Goal: Task Accomplishment & Management: Manage account settings

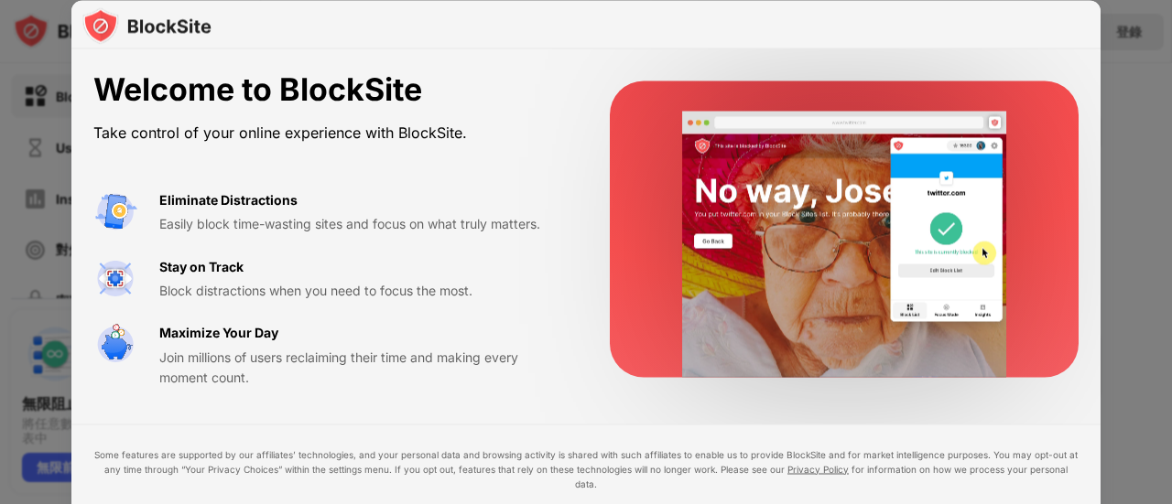
click at [625, 240] on div at bounding box center [844, 229] width 469 height 297
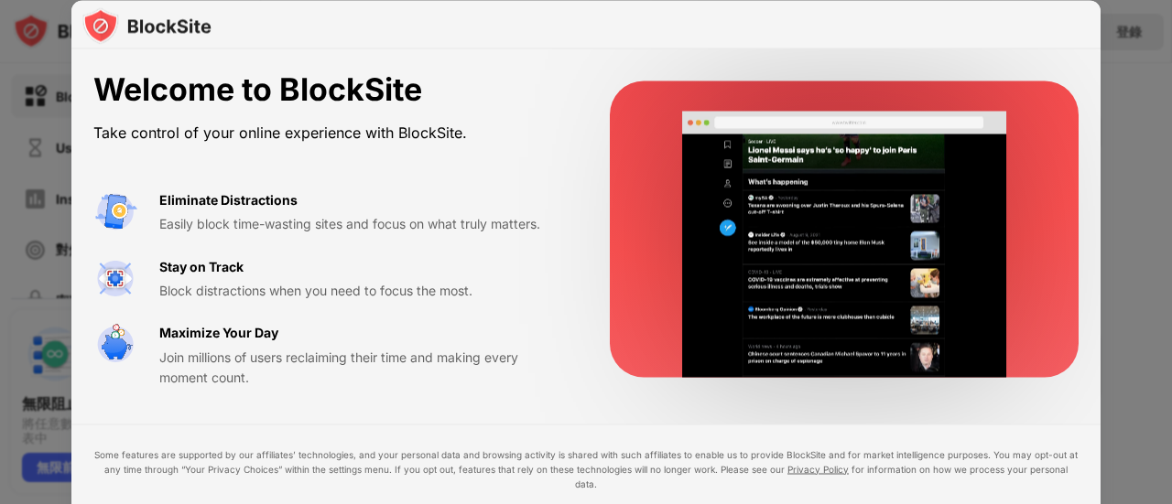
drag, startPoint x: 1056, startPoint y: 85, endPoint x: 1062, endPoint y: 78, distance: 9.7
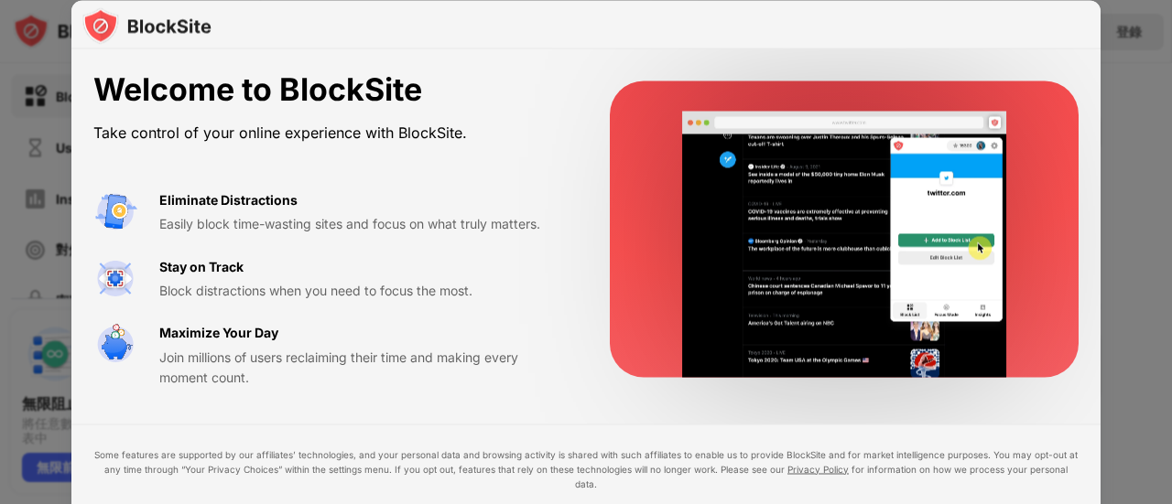
click at [1058, 81] on div at bounding box center [844, 229] width 469 height 297
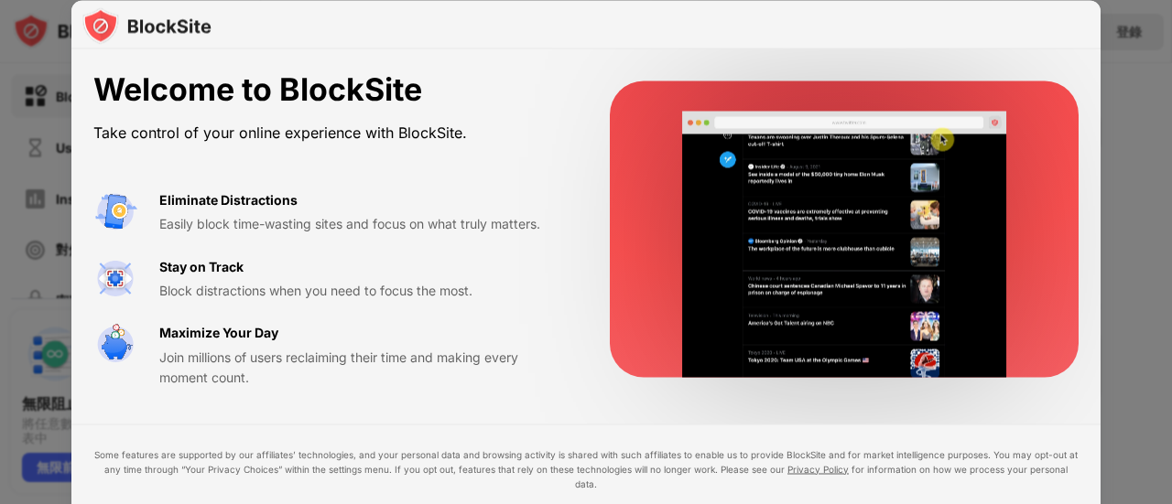
click at [1150, 58] on div at bounding box center [586, 252] width 1172 height 504
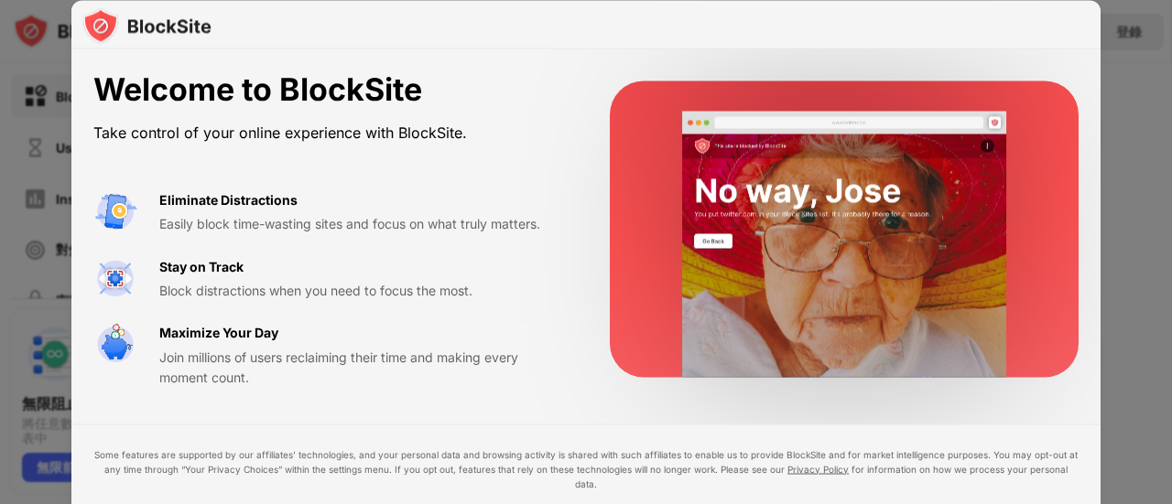
click at [1145, 95] on div at bounding box center [586, 252] width 1172 height 504
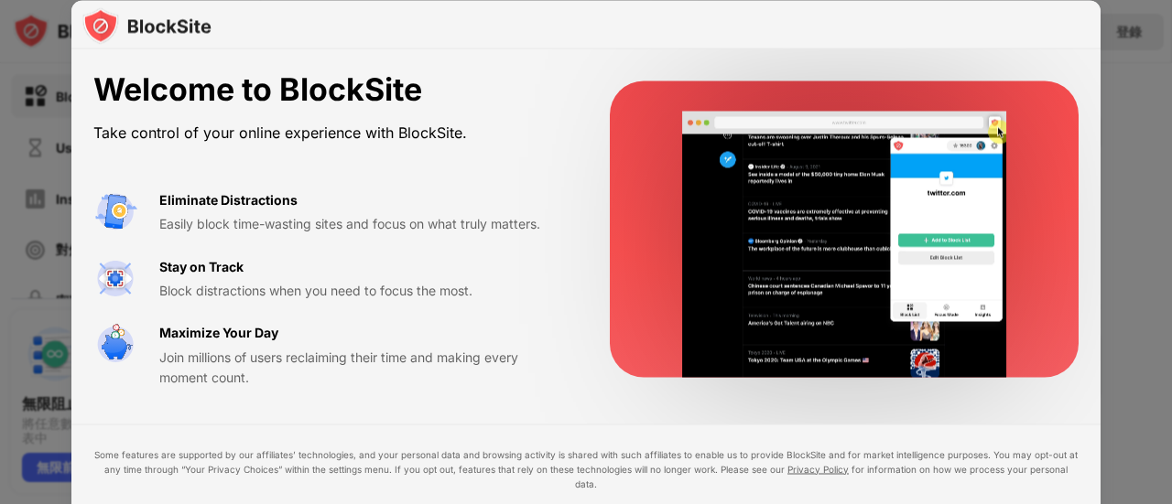
click at [1071, 33] on div at bounding box center [585, 24] width 1029 height 49
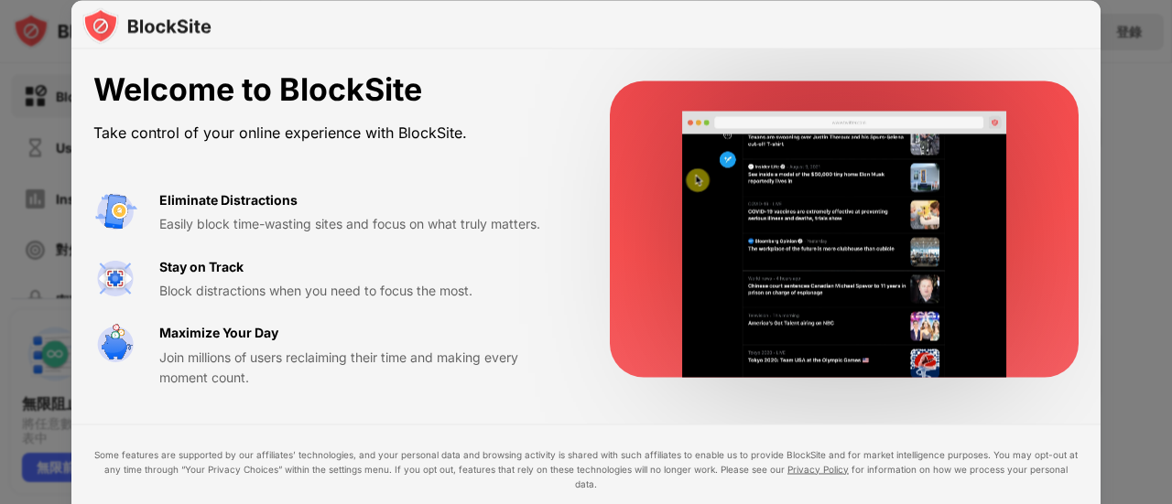
click at [1072, 32] on div at bounding box center [585, 24] width 1029 height 49
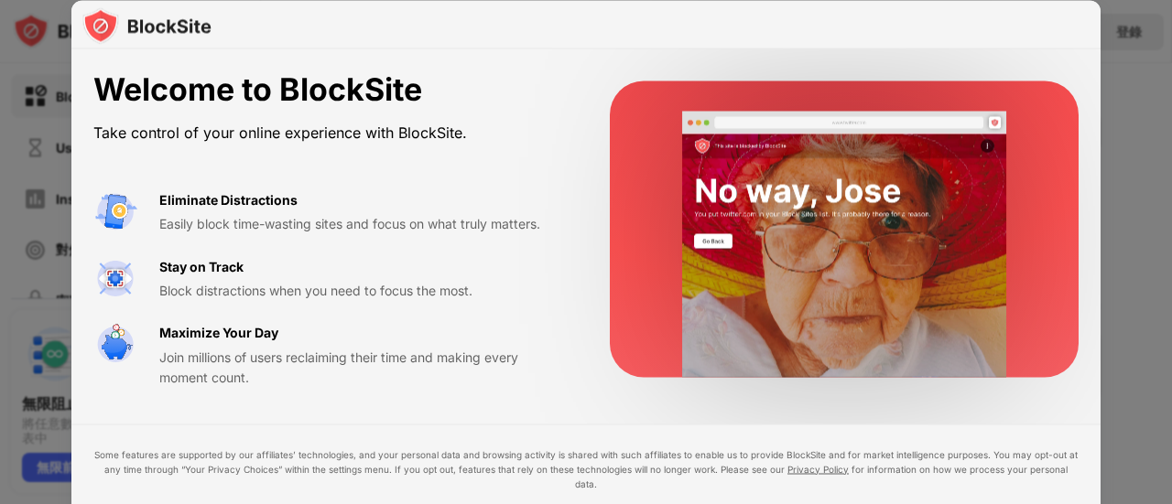
click at [1055, 140] on div at bounding box center [844, 229] width 469 height 297
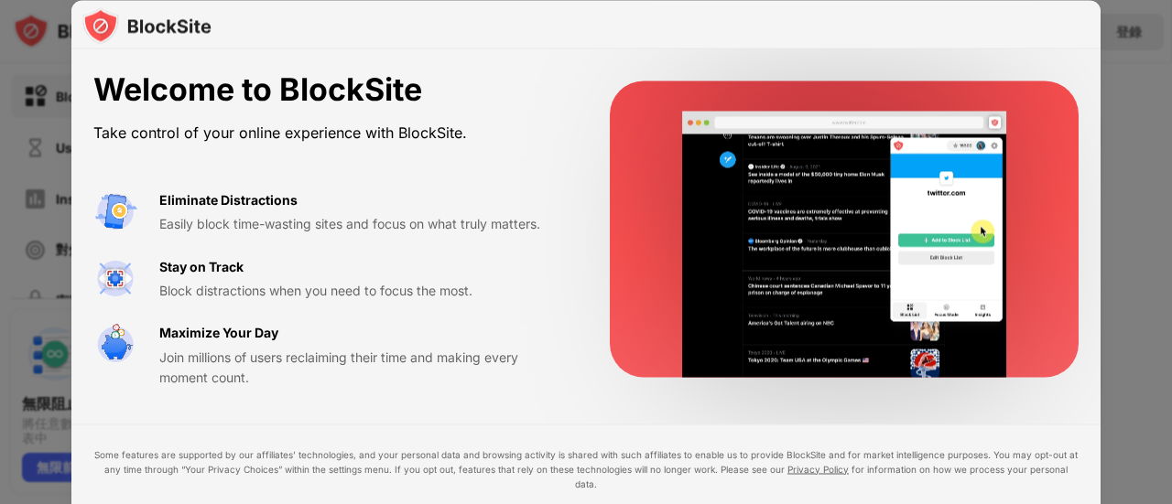
click at [965, 200] on video at bounding box center [844, 245] width 374 height 266
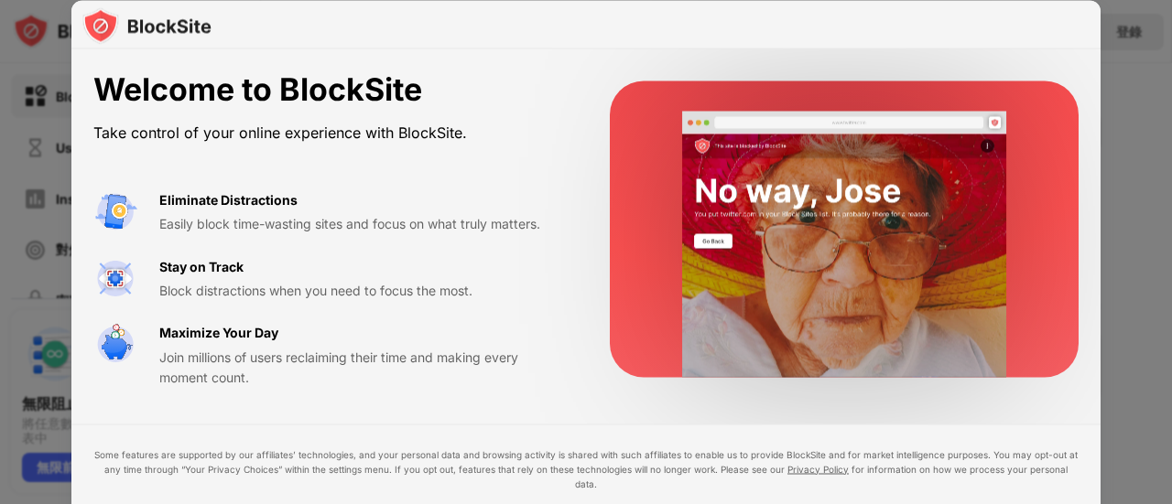
drag, startPoint x: 883, startPoint y: 287, endPoint x: 840, endPoint y: 314, distance: 51.1
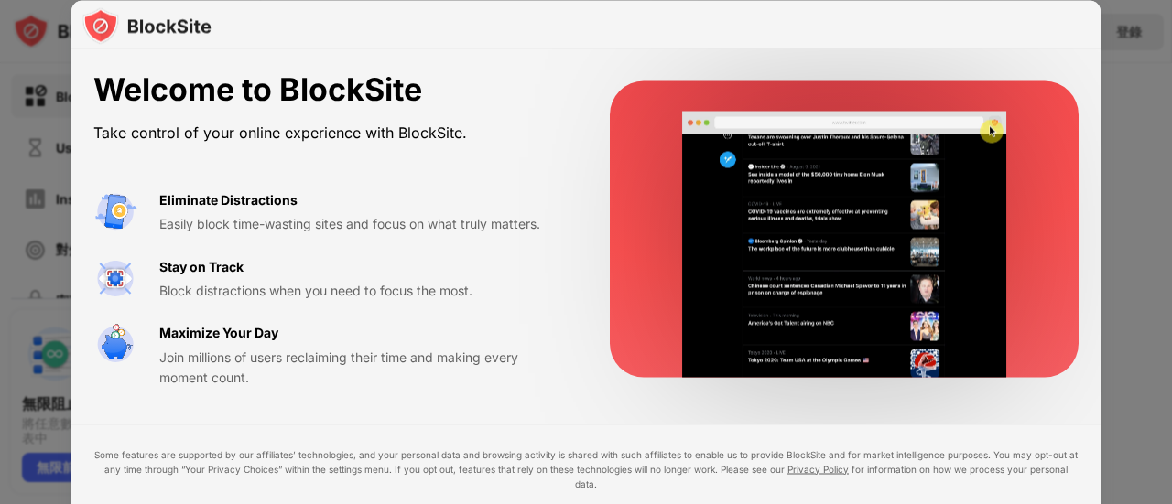
click at [873, 296] on video at bounding box center [844, 245] width 374 height 266
drag, startPoint x: 808, startPoint y: 107, endPoint x: 862, endPoint y: 92, distance: 56.0
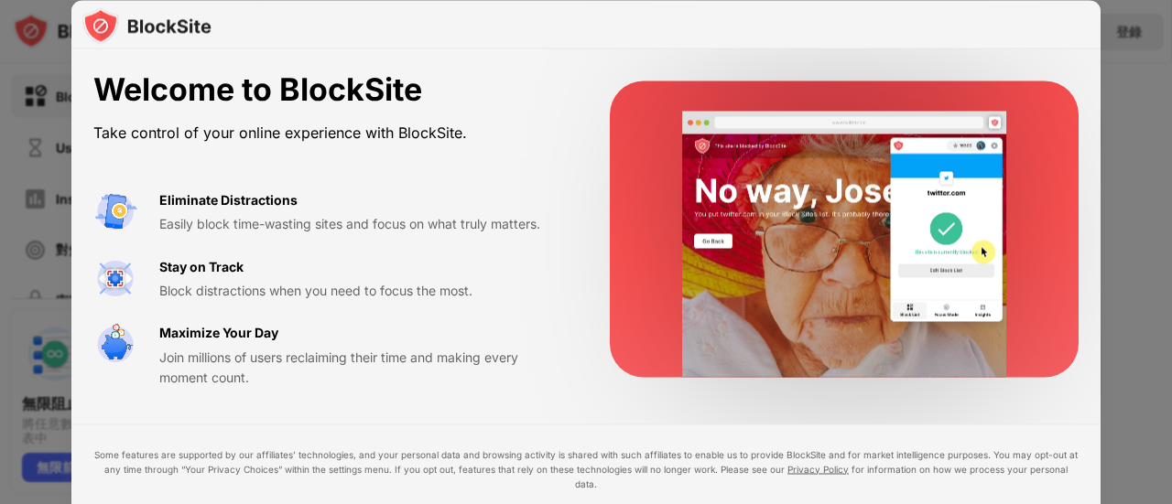
click at [841, 97] on div at bounding box center [844, 229] width 469 height 297
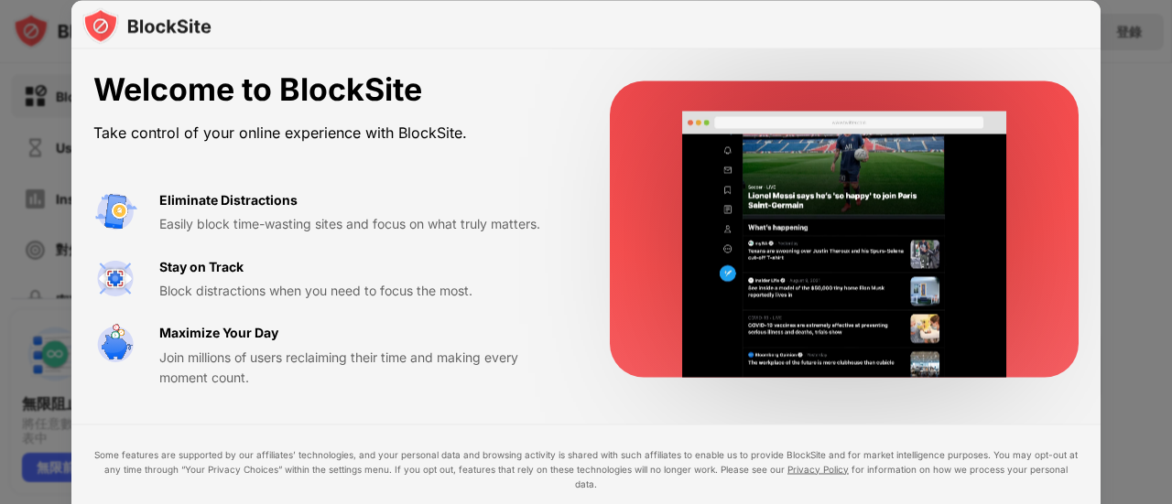
drag, startPoint x: 1097, startPoint y: 10, endPoint x: 1047, endPoint y: 41, distance: 58.4
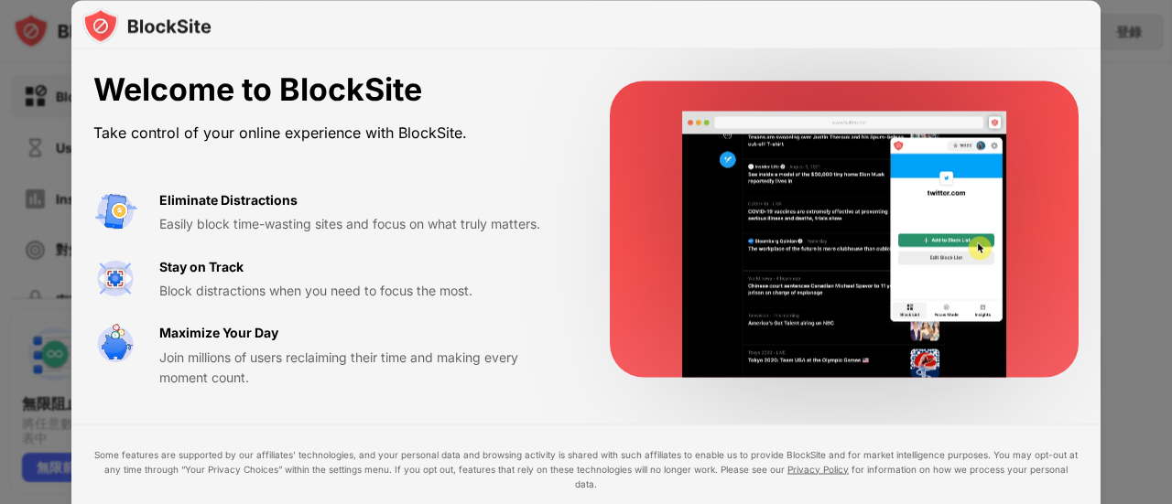
click at [1062, 31] on div at bounding box center [585, 24] width 1029 height 49
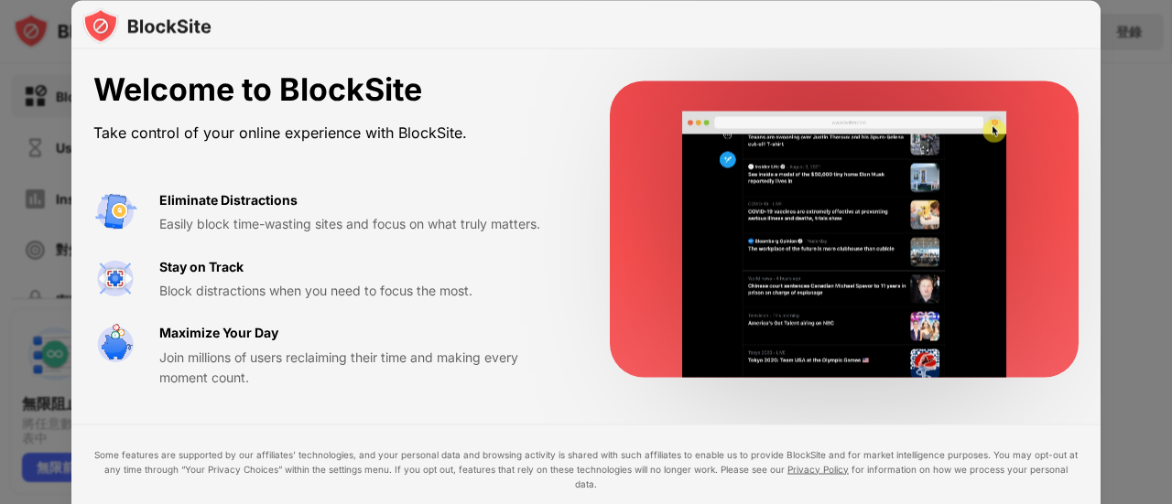
click at [1001, 99] on div at bounding box center [844, 229] width 469 height 297
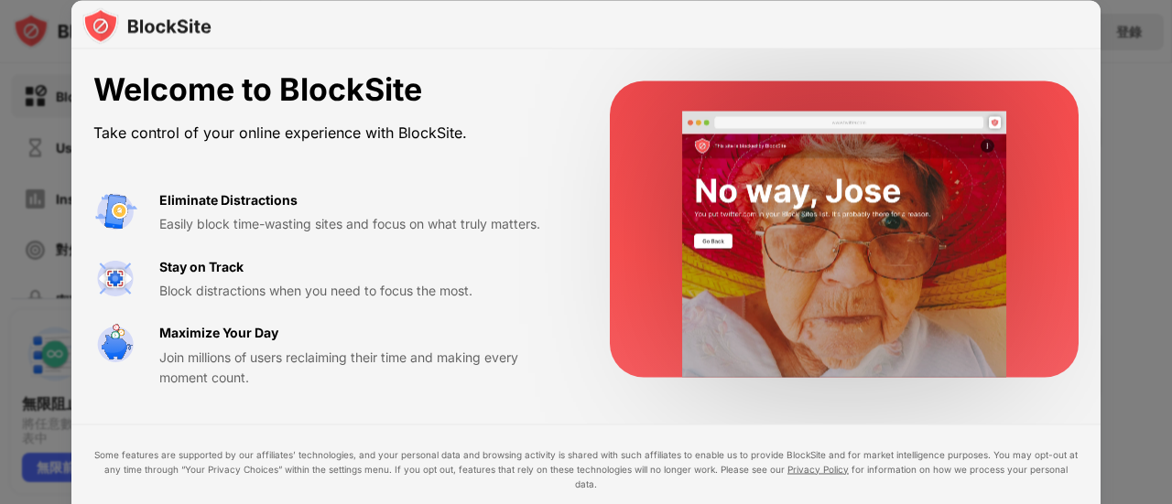
click at [1056, 376] on div at bounding box center [844, 229] width 469 height 297
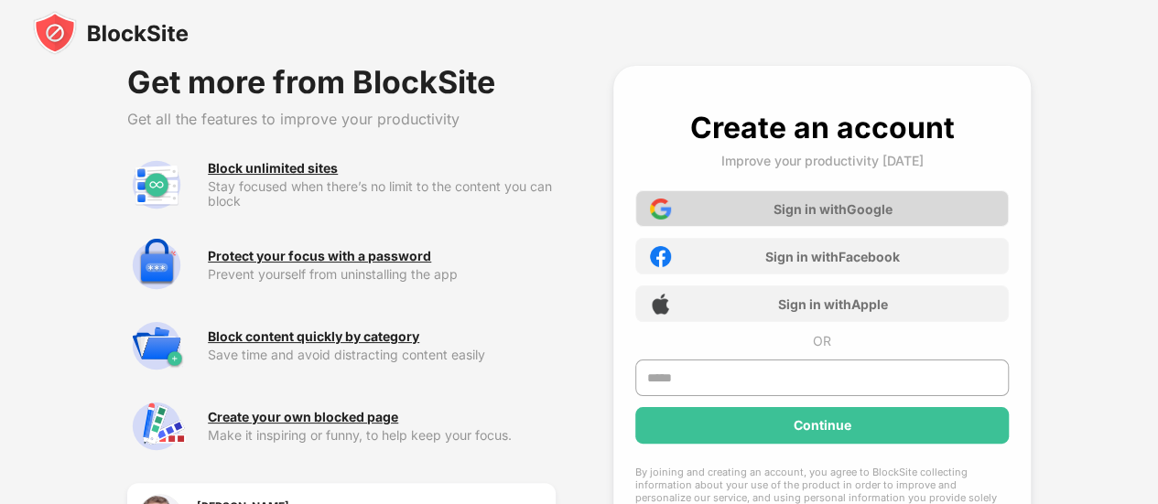
click at [731, 215] on div "Sign in with Google" at bounding box center [822, 208] width 374 height 37
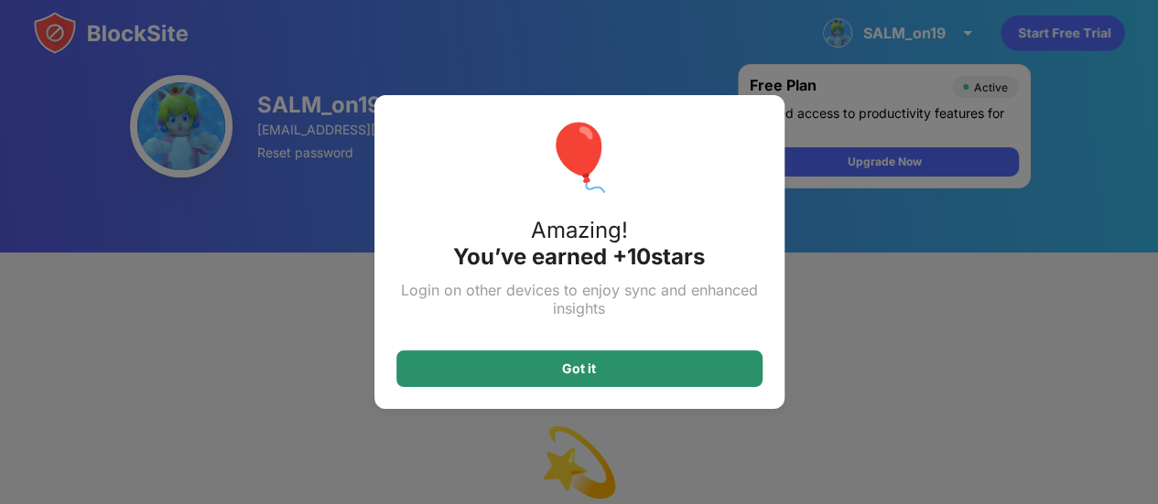
click at [526, 379] on div "Got it" at bounding box center [579, 369] width 366 height 37
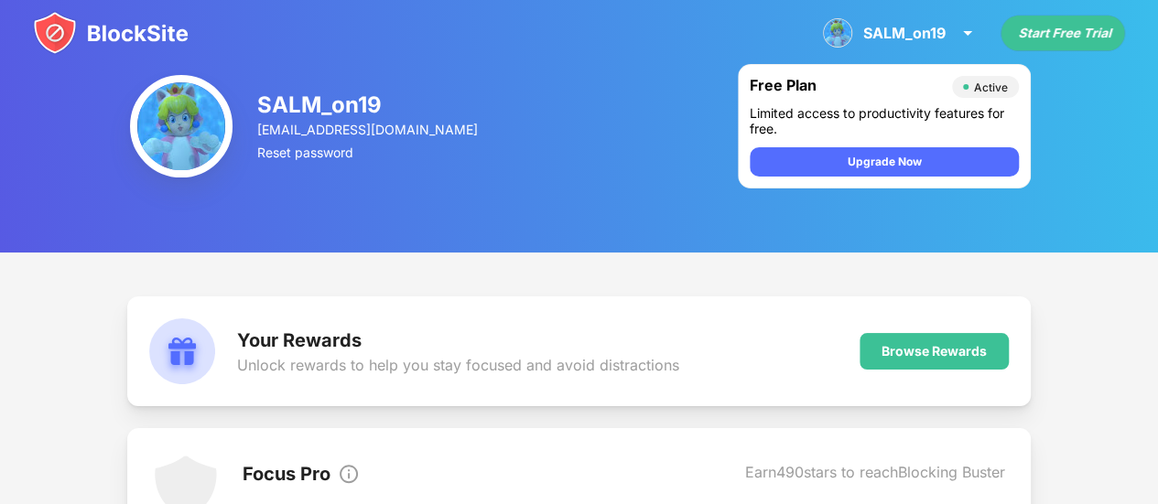
drag, startPoint x: 1023, startPoint y: 0, endPoint x: 1112, endPoint y: 286, distance: 299.2
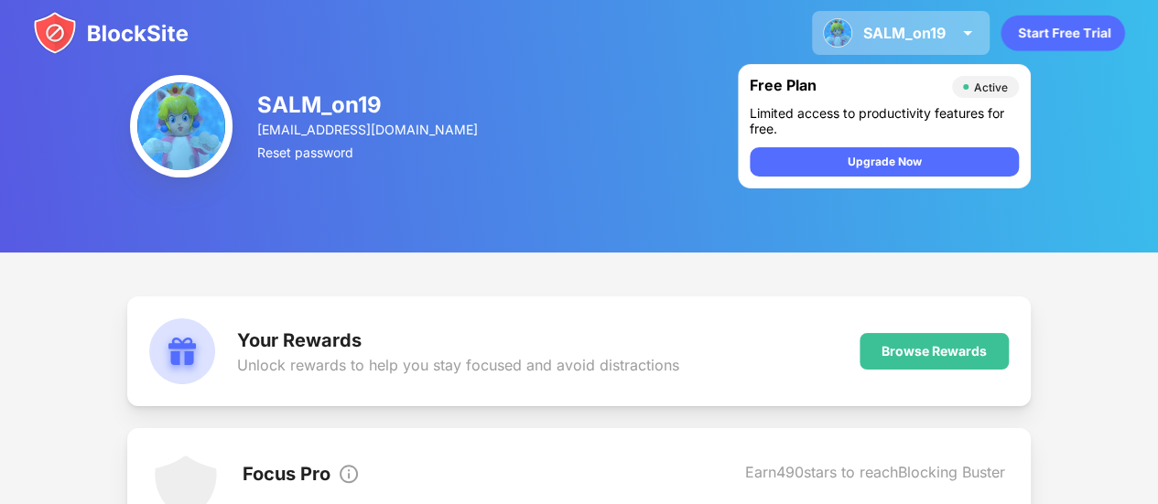
click at [936, 43] on div "SALM_on19 SALM_on19 View Account Insights Premium Rewards Settings Support Log …" at bounding box center [901, 33] width 178 height 44
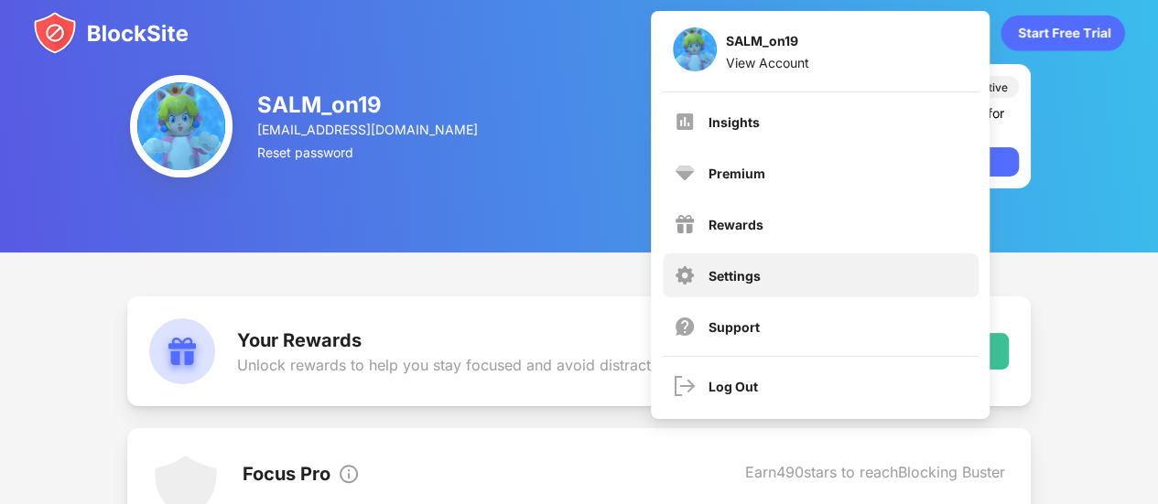
click at [817, 270] on div "Settings" at bounding box center [821, 276] width 316 height 44
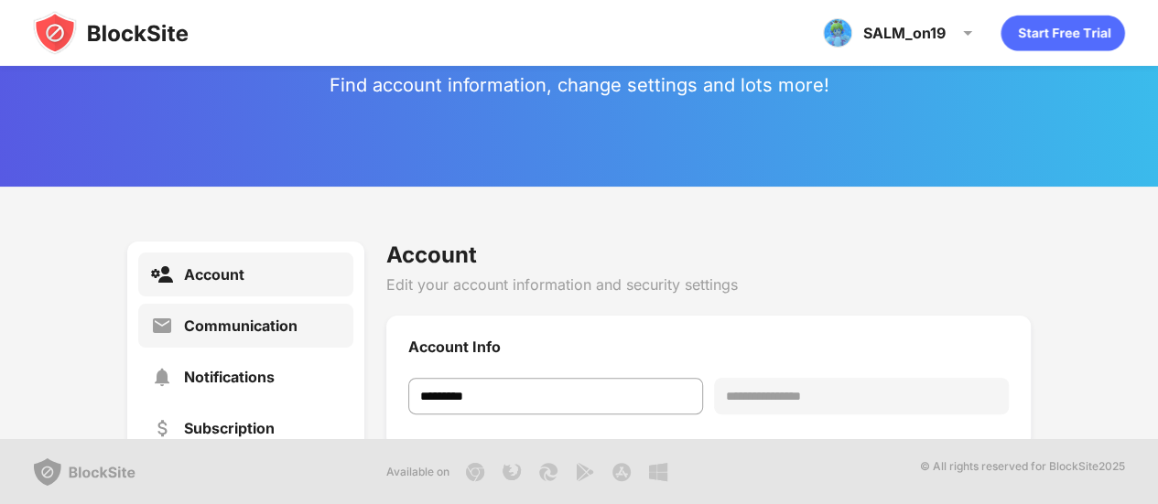
click at [223, 329] on div "Communication" at bounding box center [241, 326] width 114 height 18
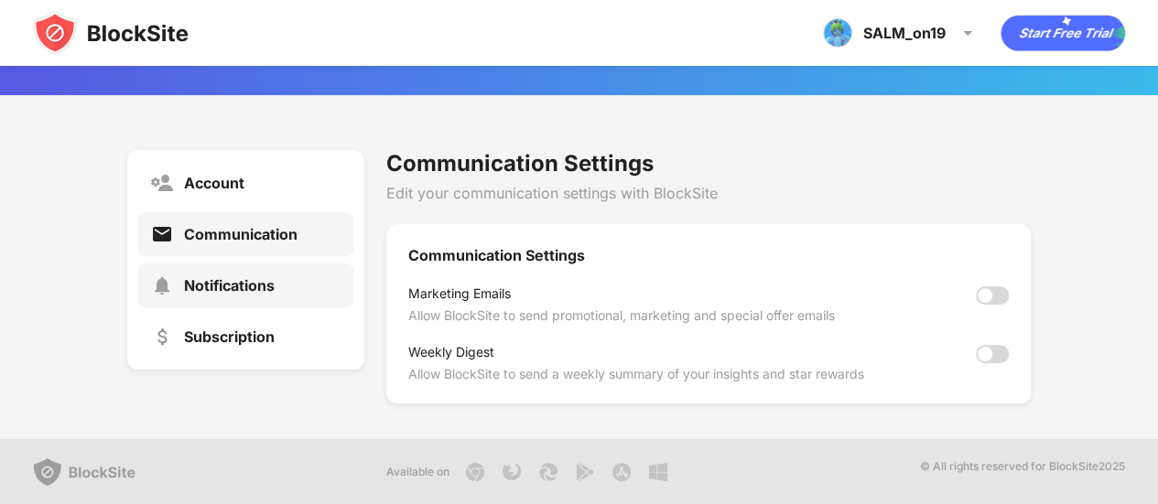
click at [236, 287] on div "Notifications" at bounding box center [229, 286] width 91 height 18
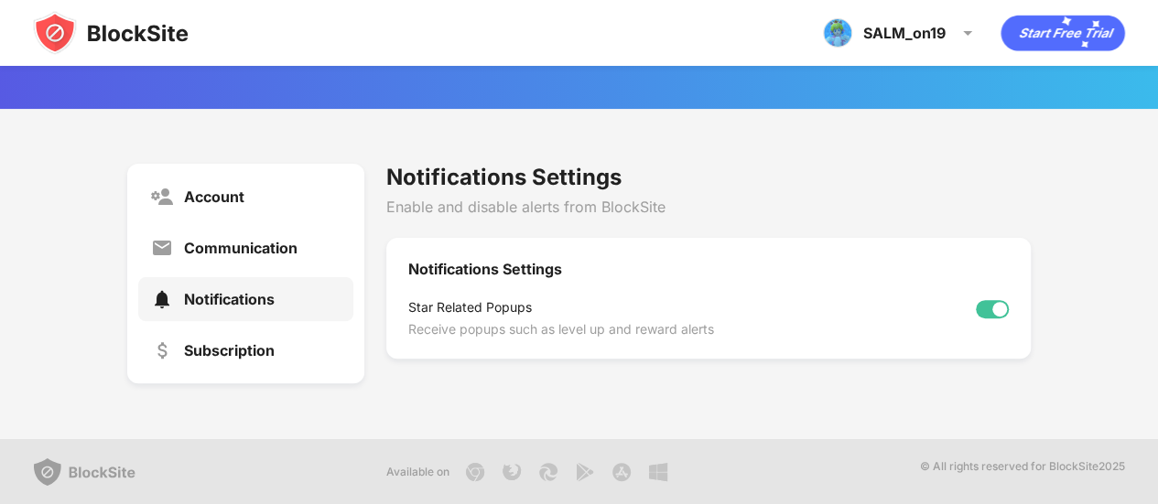
scroll to position [77, 0]
click at [265, 375] on div "Account Communication Notifications Subscription" at bounding box center [245, 275] width 237 height 220
click at [255, 360] on div "Subscription" at bounding box center [245, 352] width 215 height 44
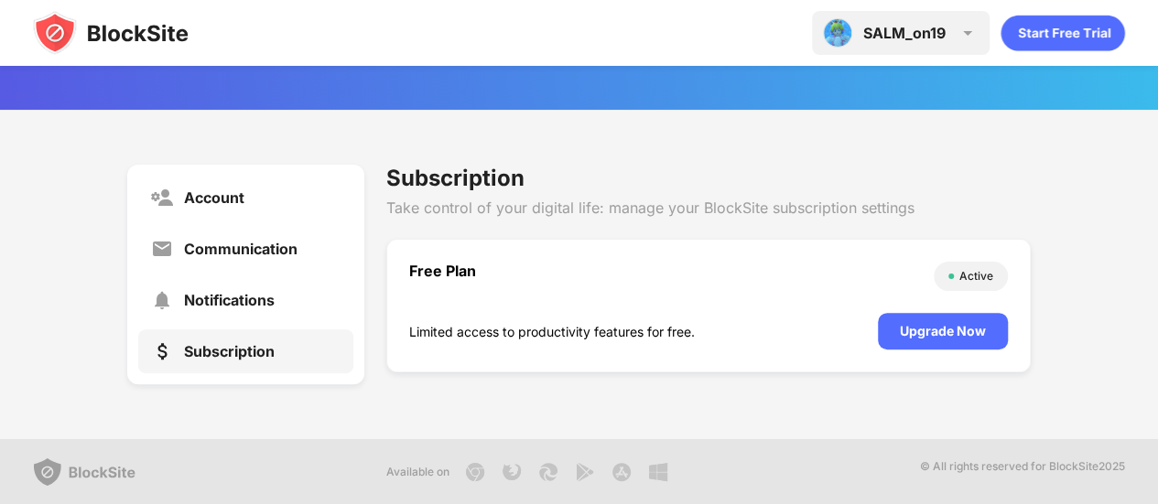
click at [886, 32] on div "SALM_on19" at bounding box center [904, 33] width 82 height 18
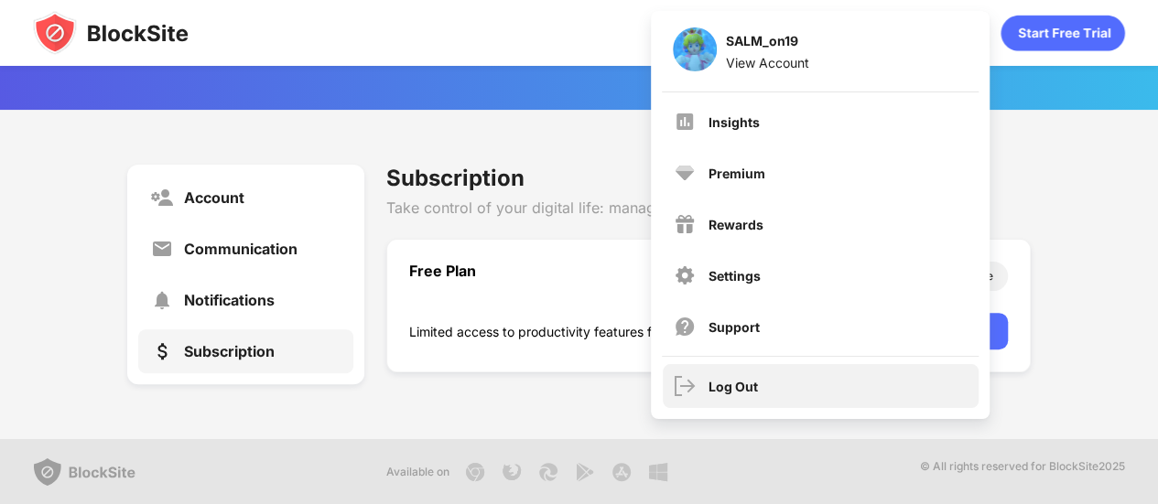
click at [758, 380] on div "Log Out" at bounding box center [821, 386] width 316 height 44
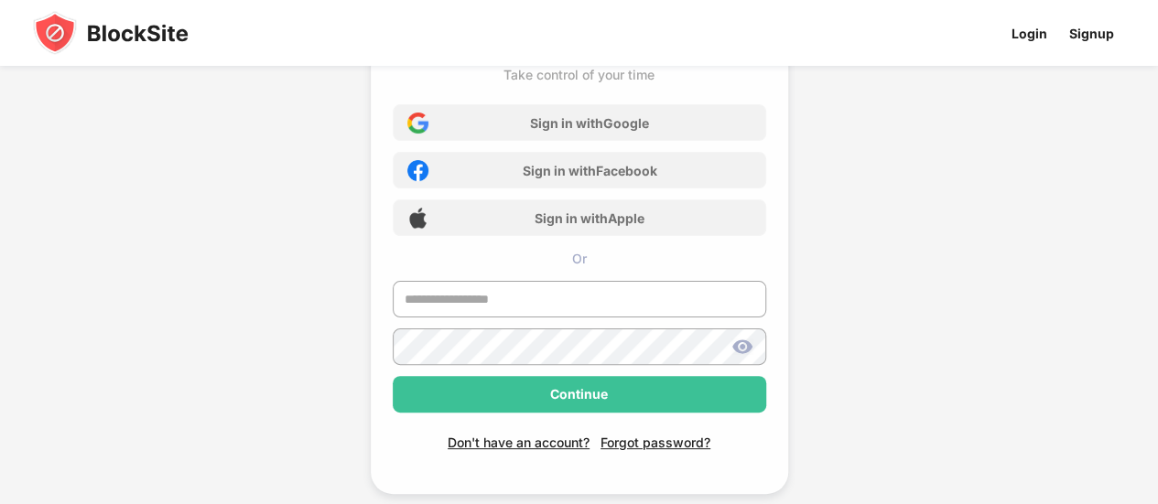
scroll to position [66, 0]
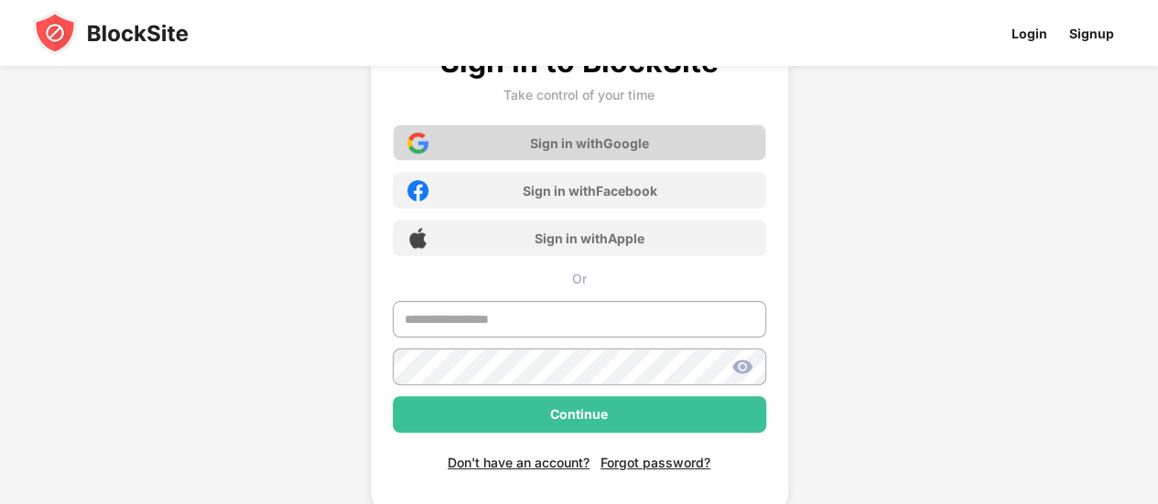
click at [536, 147] on div "Sign in with Google" at bounding box center [589, 144] width 119 height 16
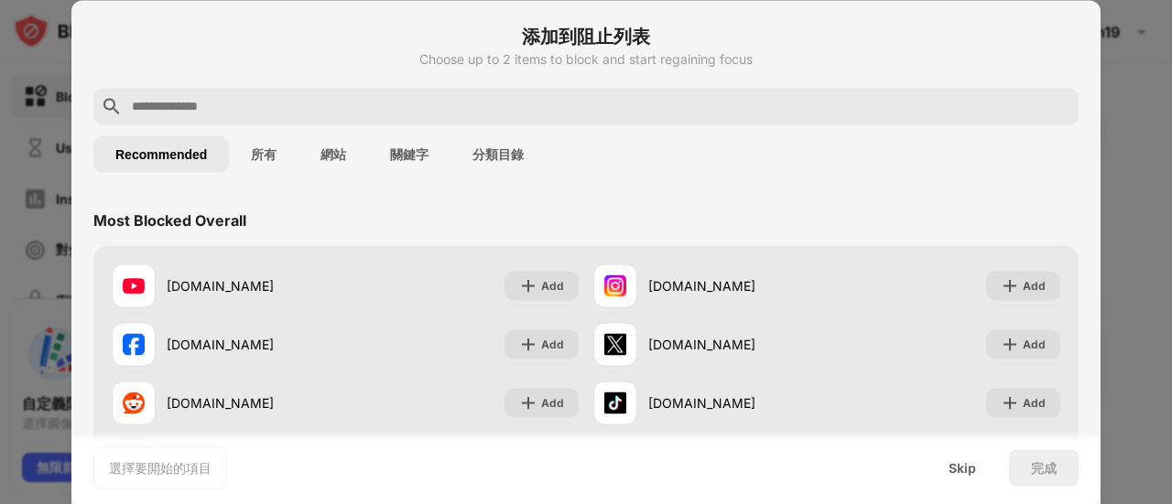
click at [336, 114] on input "text" at bounding box center [600, 106] width 941 height 22
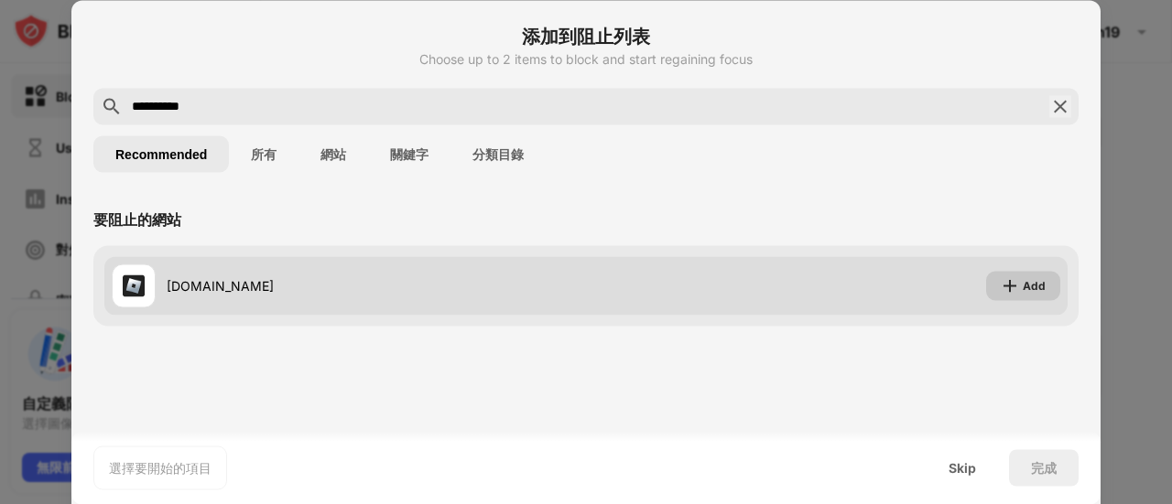
type input "**********"
click at [1049, 284] on div "Add" at bounding box center [1023, 285] width 74 height 29
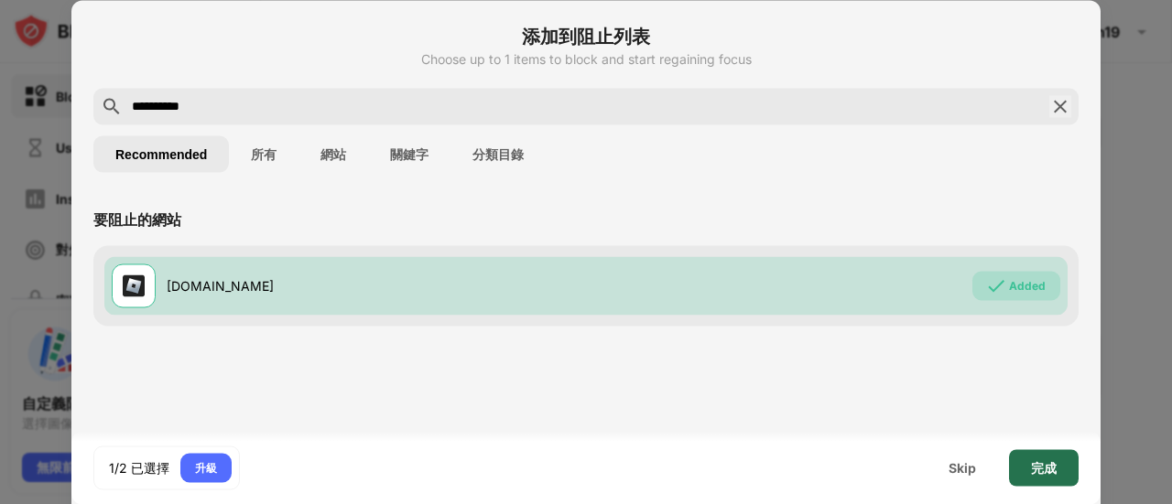
click at [1036, 461] on div "完成" at bounding box center [1044, 468] width 26 height 15
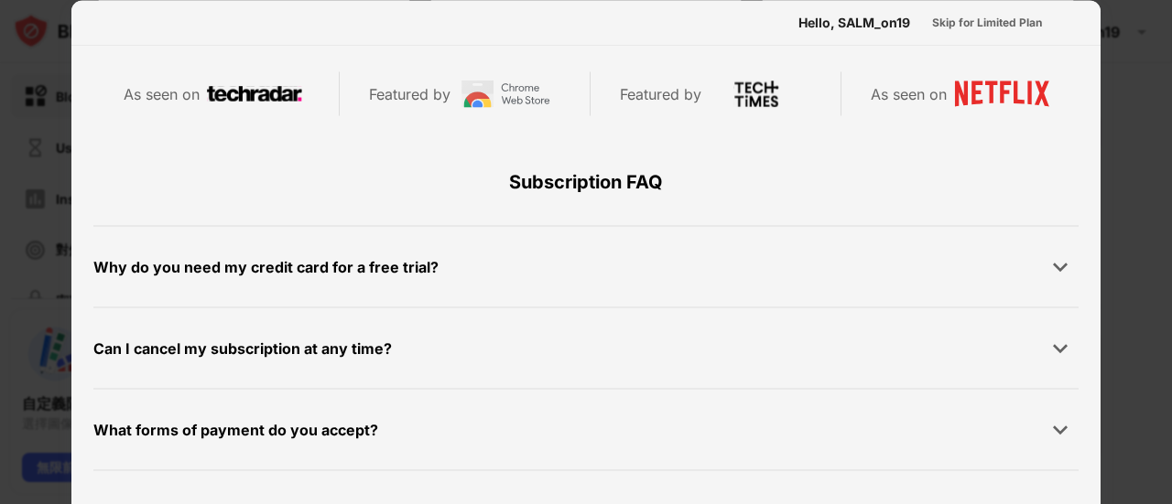
scroll to position [892, 0]
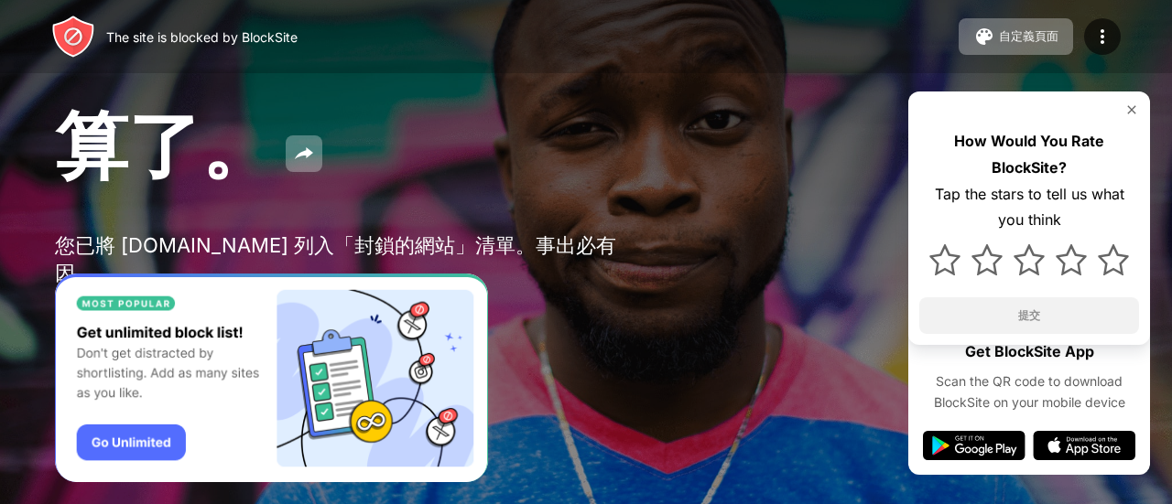
click at [1132, 111] on img at bounding box center [1131, 110] width 15 height 15
